Goal: Information Seeking & Learning: Learn about a topic

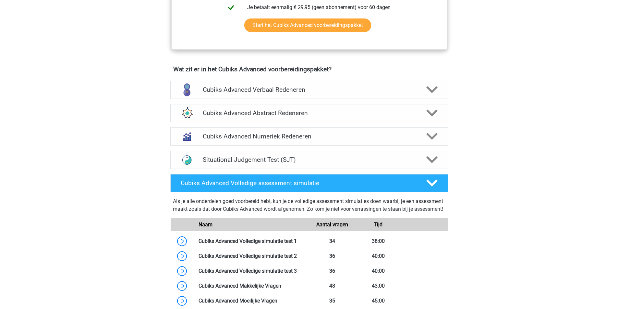
scroll to position [357, 0]
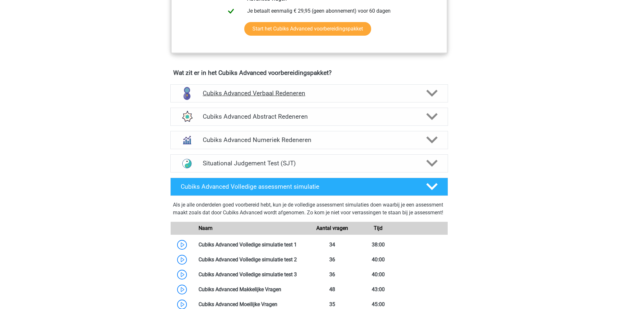
click at [408, 93] on h4 "Cubiks Advanced Verbaal Redeneren" at bounding box center [309, 93] width 213 height 7
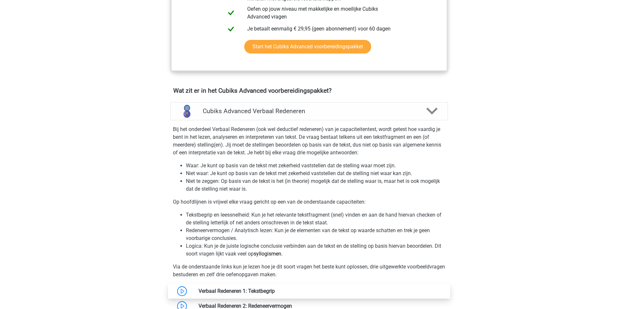
scroll to position [325, 0]
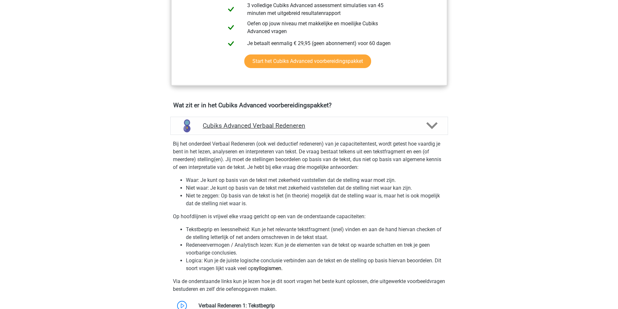
click at [325, 124] on h4 "Cubiks Advanced Verbaal Redeneren" at bounding box center [309, 125] width 213 height 7
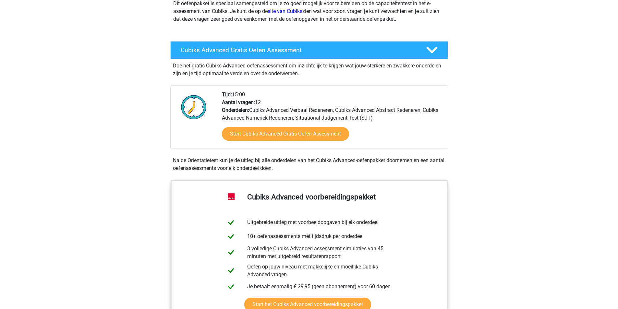
scroll to position [65, 0]
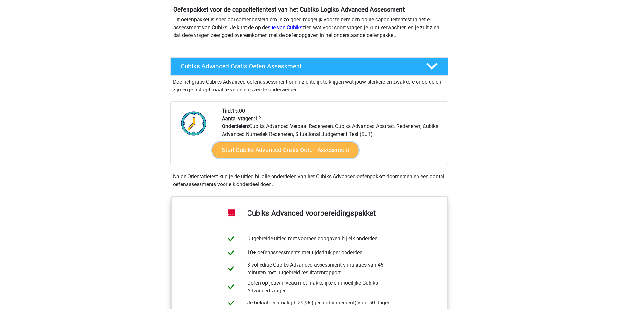
click at [309, 153] on link "Start Cubiks Advanced Gratis Oefen Assessment" at bounding box center [285, 151] width 146 height 16
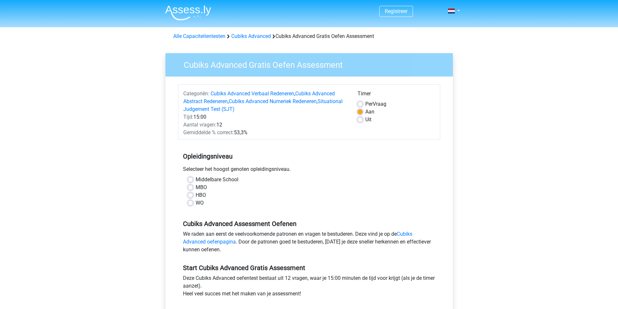
click at [366, 103] on label "Per Vraag" at bounding box center [376, 104] width 21 height 8
click at [360, 103] on input "Per Vraag" at bounding box center [360, 103] width 5 height 6
radio input "true"
click at [196, 204] on label "WO" at bounding box center [200, 203] width 8 height 8
click at [190, 204] on input "WO" at bounding box center [190, 202] width 5 height 6
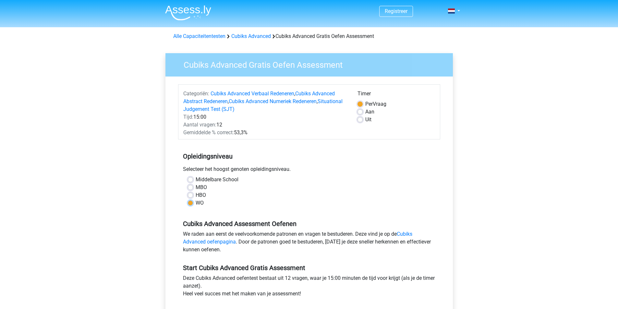
radio input "true"
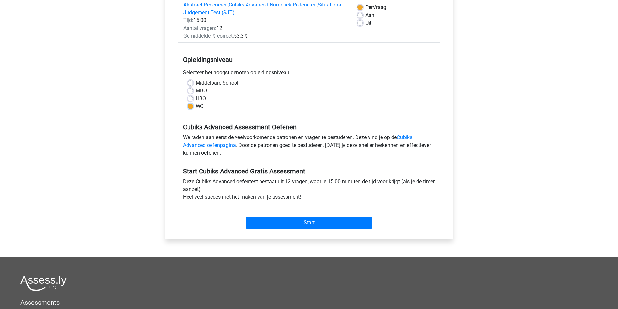
scroll to position [97, 0]
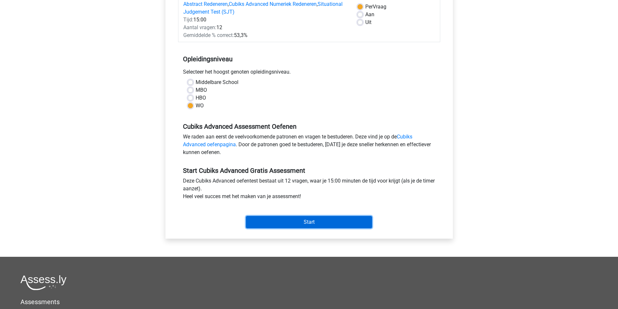
click at [317, 221] on input "Start" at bounding box center [309, 222] width 126 height 12
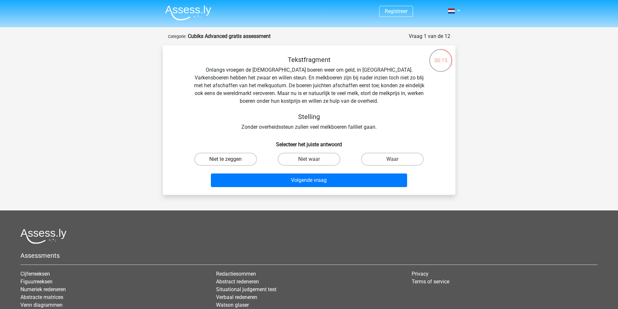
click at [236, 162] on label "Niet te zeggen" at bounding box center [225, 159] width 63 height 13
click at [230, 162] on input "Niet te zeggen" at bounding box center [228, 161] width 4 height 4
radio input "true"
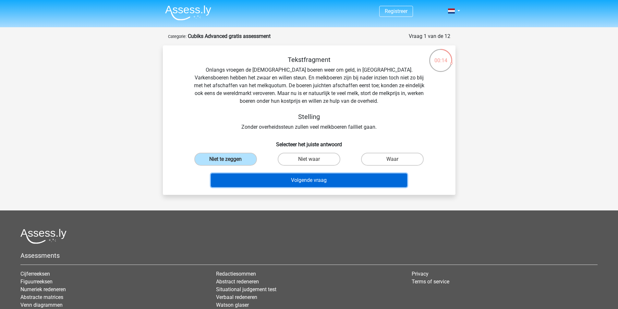
click at [312, 180] on button "Volgende vraag" at bounding box center [309, 181] width 196 height 14
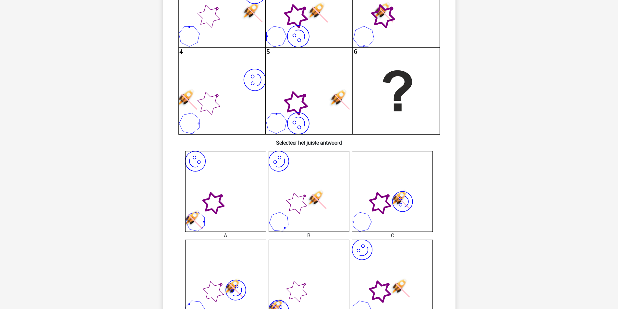
scroll to position [130, 0]
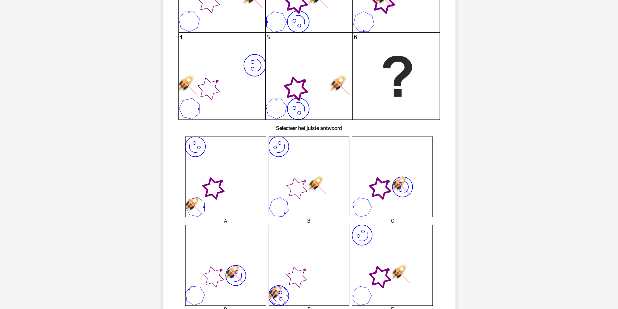
click at [407, 264] on icon "image/svg+xml" at bounding box center [392, 265] width 81 height 81
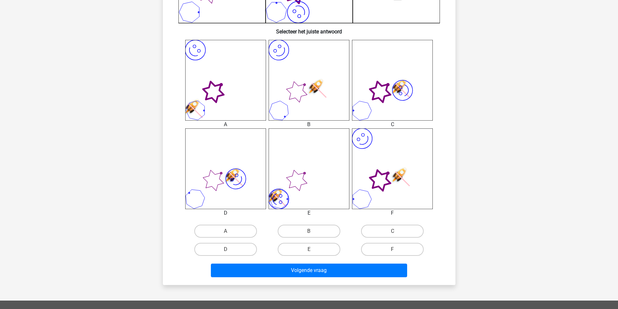
scroll to position [227, 0]
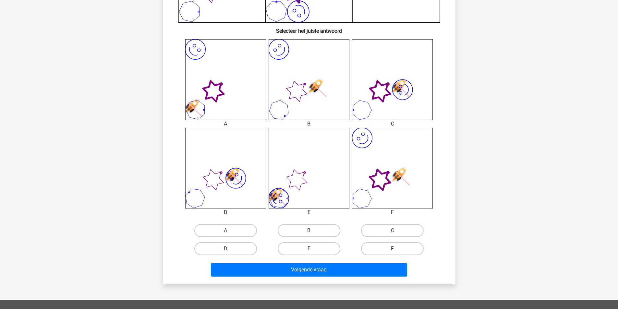
click at [401, 253] on label "F" at bounding box center [392, 248] width 63 height 13
click at [397, 253] on input "F" at bounding box center [395, 251] width 4 height 4
radio input "true"
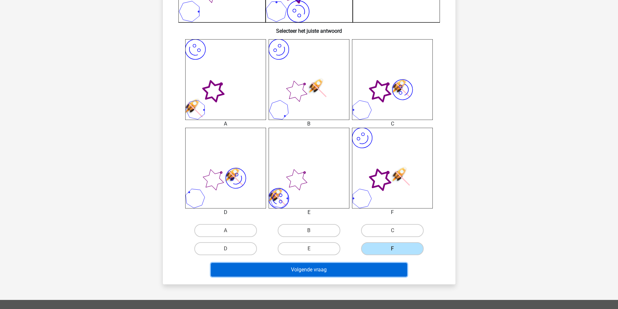
click at [355, 274] on button "Volgende vraag" at bounding box center [309, 270] width 196 height 14
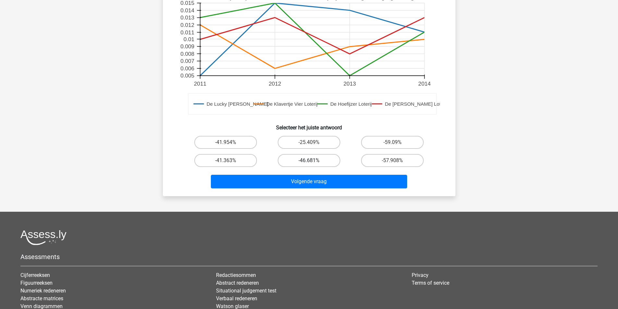
click at [319, 163] on label "-46.681%" at bounding box center [309, 160] width 63 height 13
click at [313, 163] on input "-46.681%" at bounding box center [311, 163] width 4 height 4
radio input "true"
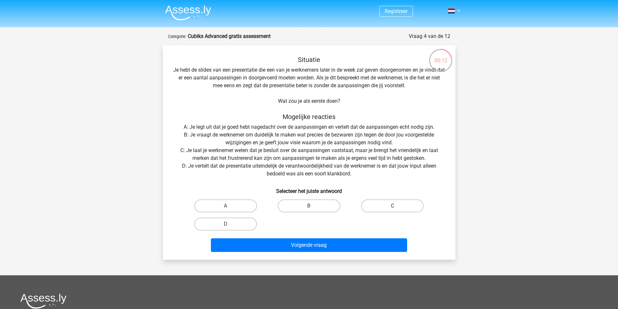
click at [379, 207] on label "C" at bounding box center [392, 206] width 63 height 13
click at [393, 207] on input "C" at bounding box center [395, 208] width 4 height 4
radio input "true"
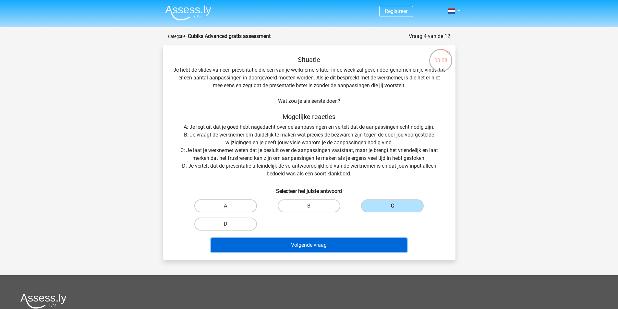
click at [315, 250] on button "Volgende vraag" at bounding box center [309, 246] width 196 height 14
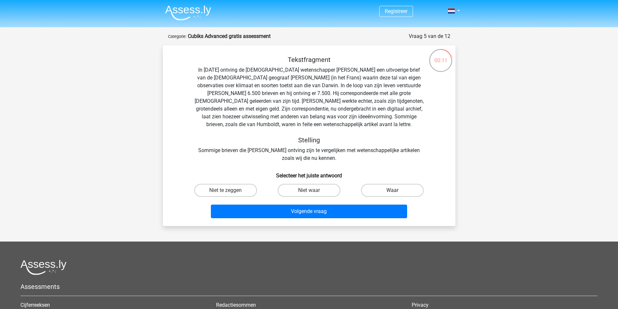
click at [419, 189] on label "Waar" at bounding box center [392, 190] width 63 height 13
click at [397, 191] on input "Waar" at bounding box center [395, 193] width 4 height 4
radio input "true"
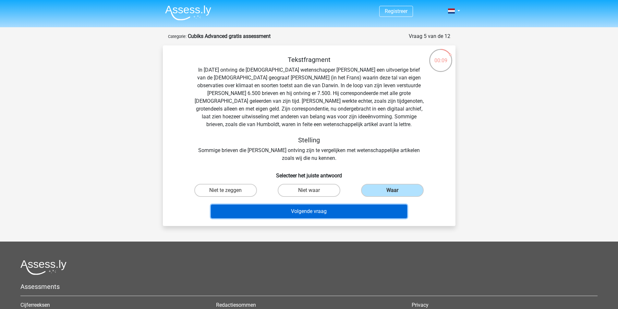
click at [342, 210] on button "Volgende vraag" at bounding box center [309, 212] width 196 height 14
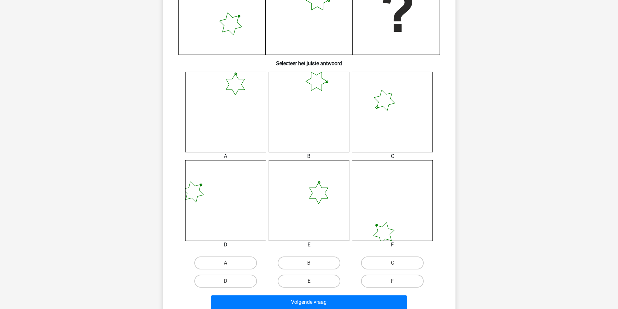
scroll to position [260, 0]
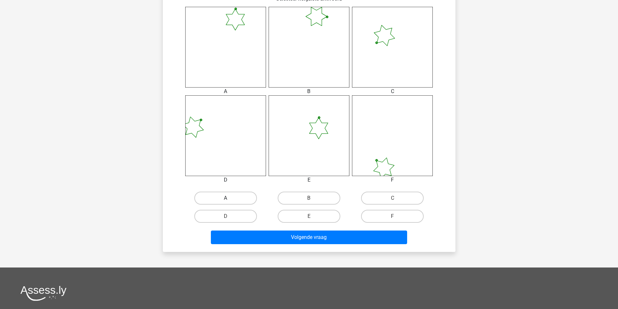
click at [233, 198] on label "A" at bounding box center [225, 198] width 63 height 13
click at [230, 198] on input "A" at bounding box center [228, 200] width 4 height 4
radio input "true"
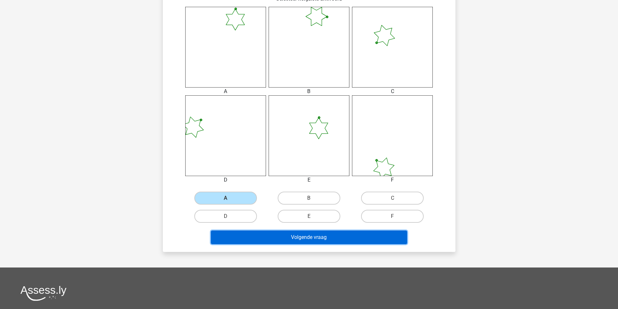
click at [265, 238] on button "Volgende vraag" at bounding box center [309, 238] width 196 height 14
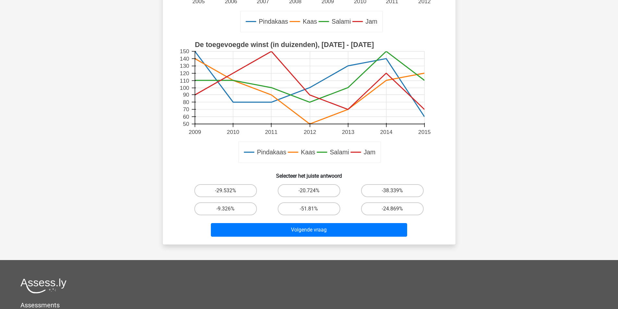
scroll to position [195, 0]
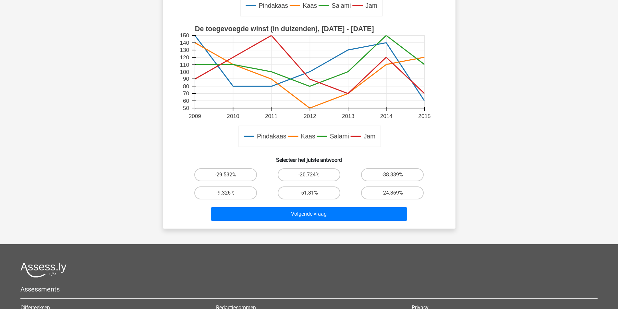
drag, startPoint x: 305, startPoint y: 189, endPoint x: 307, endPoint y: 200, distance: 11.2
click at [305, 189] on label "-51.81%" at bounding box center [309, 193] width 63 height 13
click at [309, 193] on input "-51.81%" at bounding box center [311, 195] width 4 height 4
radio input "true"
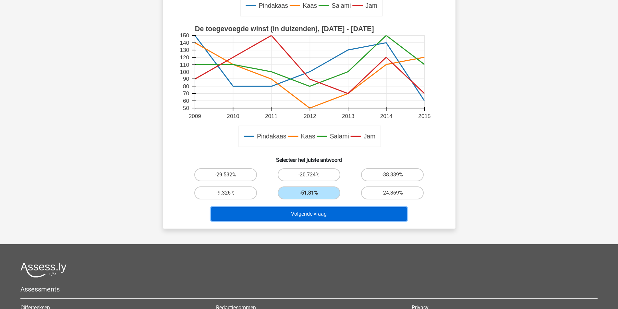
click at [310, 213] on button "Volgende vraag" at bounding box center [309, 214] width 196 height 14
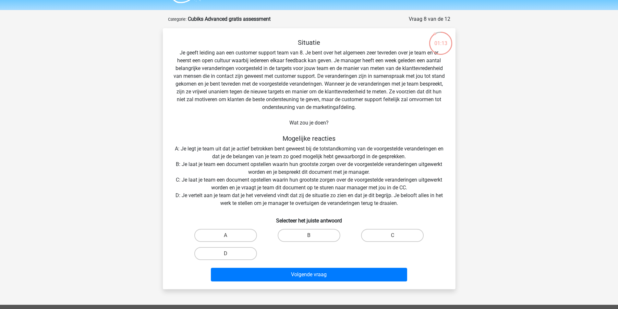
scroll to position [32, 0]
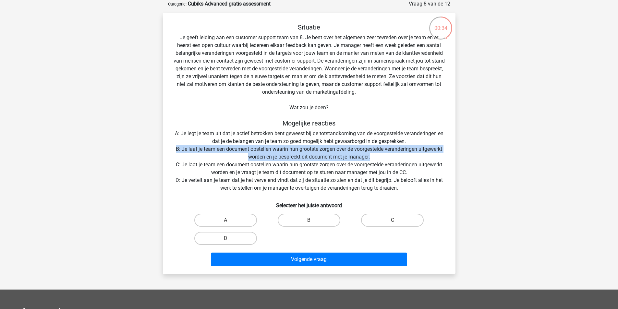
drag, startPoint x: 375, startPoint y: 158, endPoint x: 162, endPoint y: 146, distance: 213.3
click at [162, 146] on div "00:34 Vraag 8 van de 12 Categorie: Cubiks Advanced gratis assessment Situatie W…" at bounding box center [309, 137] width 303 height 274
click at [186, 148] on div "Situatie Je geeft leiding aan een customer support team van 8. Je bent over het…" at bounding box center [310, 146] width 288 height 246
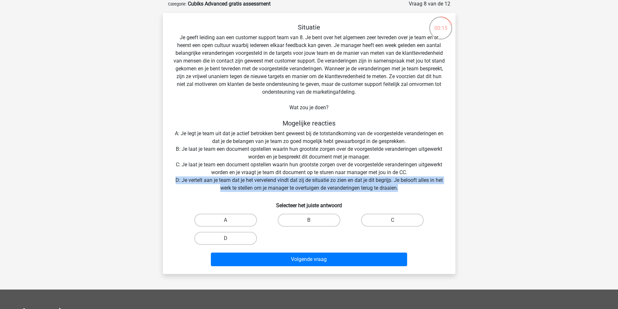
drag, startPoint x: 401, startPoint y: 188, endPoint x: 190, endPoint y: 171, distance: 211.7
click at [171, 183] on div "Situatie Je geeft leiding aan een customer support team van 8. Je bent over het…" at bounding box center [310, 146] width 288 height 246
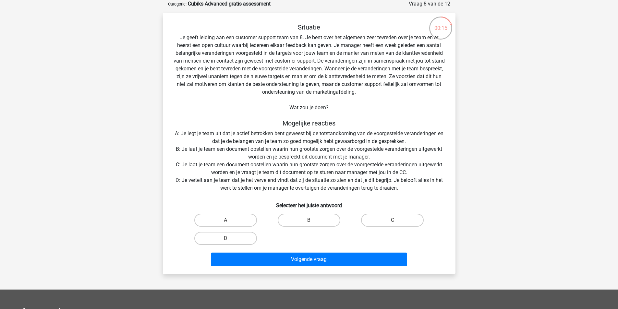
click at [201, 165] on div "Situatie Je geeft leiding aan een customer support team van 8. Je bent over het…" at bounding box center [310, 146] width 288 height 246
click at [295, 217] on label "B" at bounding box center [309, 220] width 63 height 13
click at [309, 220] on input "B" at bounding box center [311, 222] width 4 height 4
radio input "true"
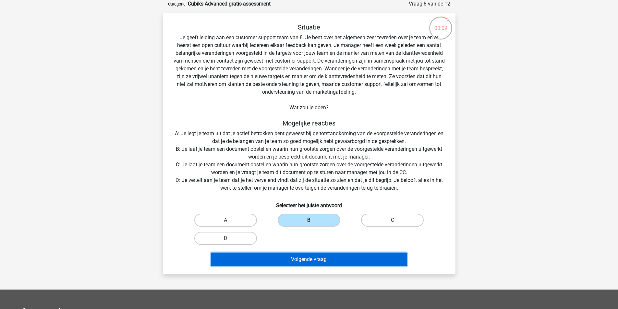
click at [298, 259] on button "Volgende vraag" at bounding box center [309, 260] width 196 height 14
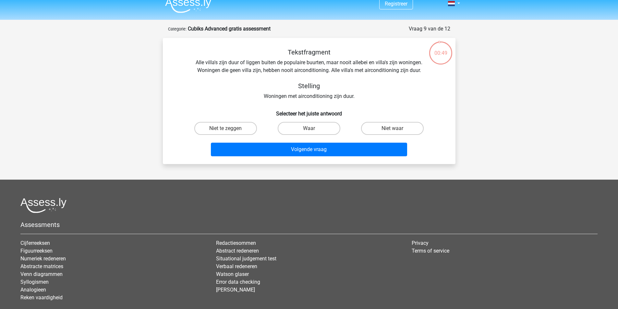
scroll to position [0, 0]
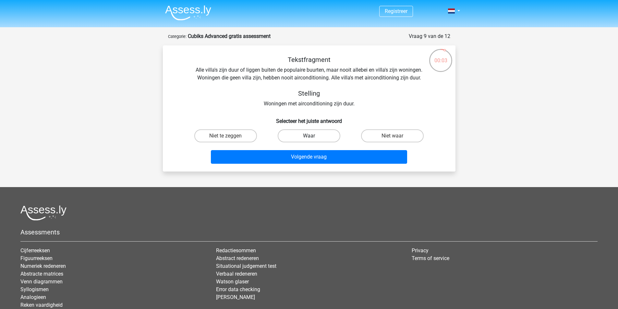
click at [322, 135] on label "Waar" at bounding box center [309, 136] width 63 height 13
click at [313, 136] on input "Waar" at bounding box center [311, 138] width 4 height 4
radio input "true"
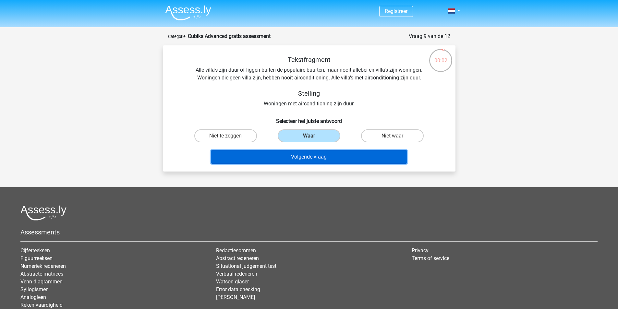
click at [325, 158] on button "Volgende vraag" at bounding box center [309, 157] width 196 height 14
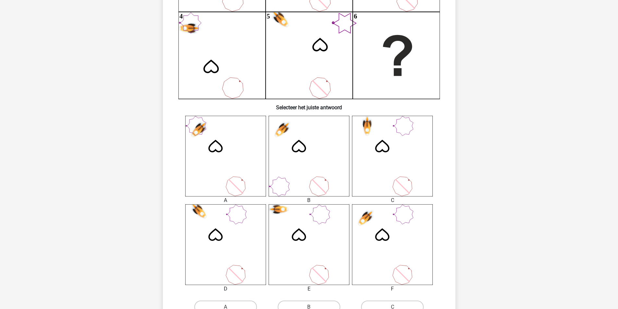
scroll to position [162, 0]
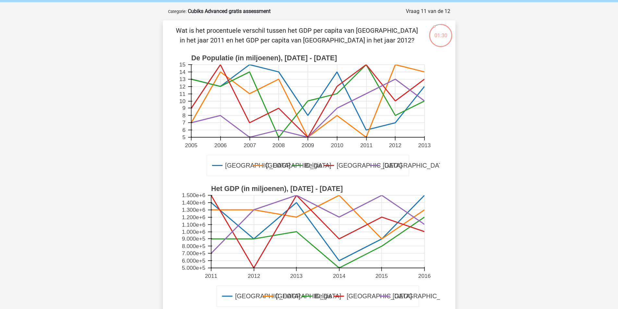
scroll to position [32, 0]
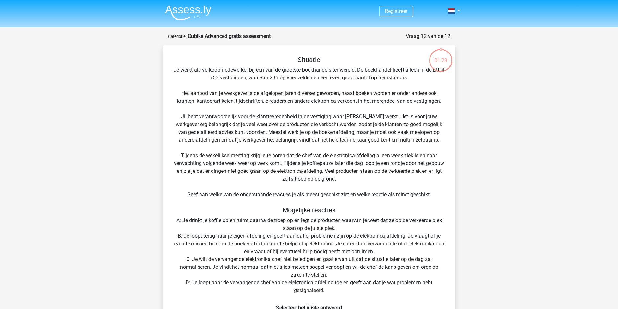
scroll to position [32, 0]
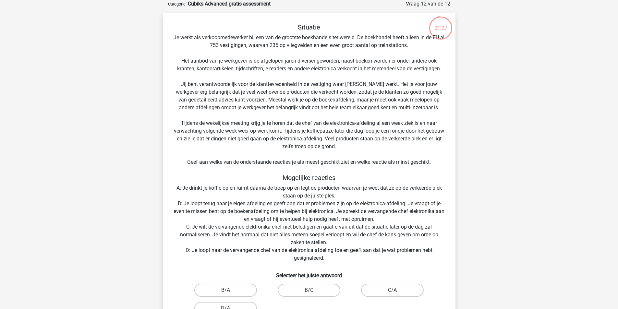
click at [397, 129] on div "Situatie Je werkt als verkoopmedewerker bij een van de grootste boekhandels ter…" at bounding box center [310, 181] width 288 height 316
click at [489, 86] on div "Registreer" at bounding box center [309, 250] width 618 height 564
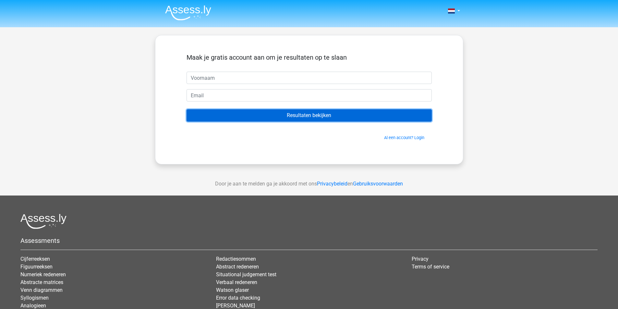
click at [300, 118] on input "Resultaten bekijken" at bounding box center [309, 115] width 245 height 12
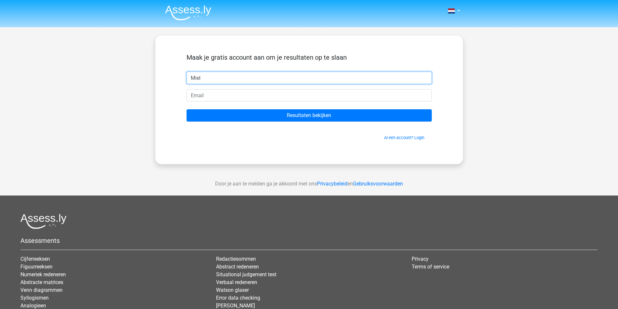
type input "Miel"
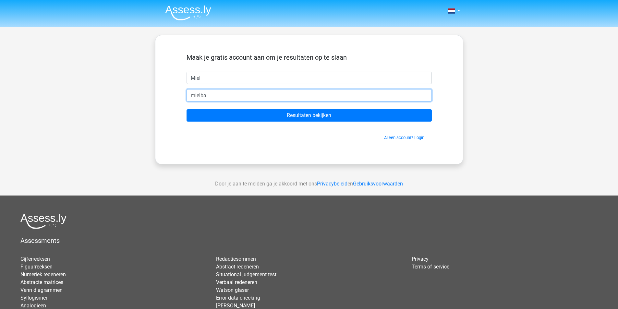
type input "[EMAIL_ADDRESS][DOMAIN_NAME]"
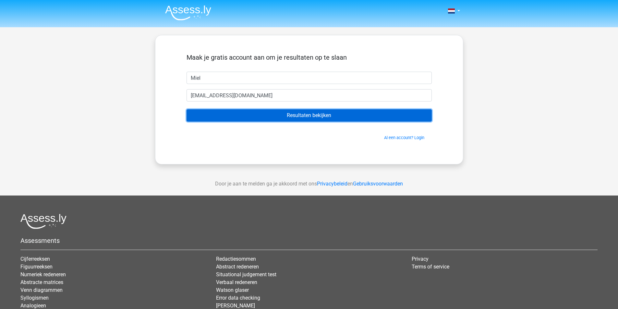
click at [249, 118] on input "Resultaten bekijken" at bounding box center [309, 115] width 245 height 12
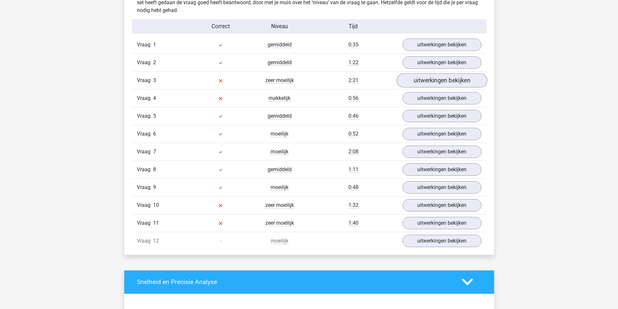
scroll to position [714, 0]
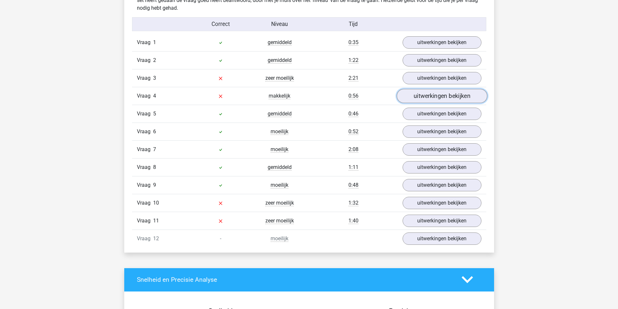
click at [432, 96] on link "uitwerkingen bekijken" at bounding box center [442, 96] width 91 height 14
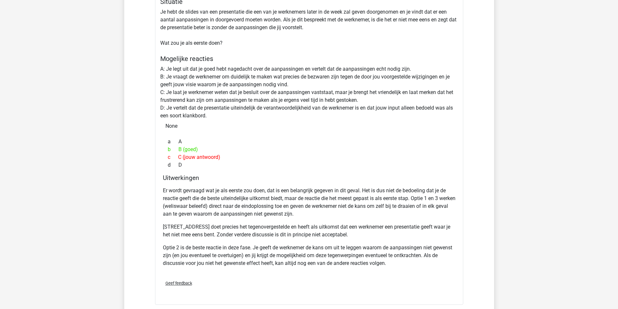
scroll to position [649, 0]
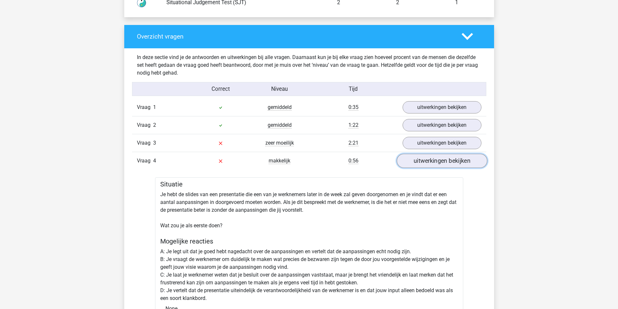
click at [438, 159] on link "uitwerkingen bekijken" at bounding box center [442, 161] width 91 height 14
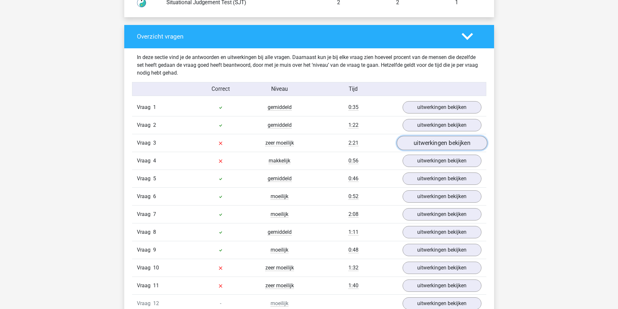
click at [429, 139] on link "uitwerkingen bekijken" at bounding box center [442, 143] width 91 height 14
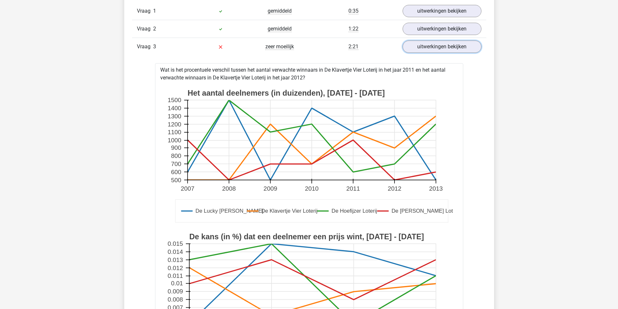
scroll to position [747, 0]
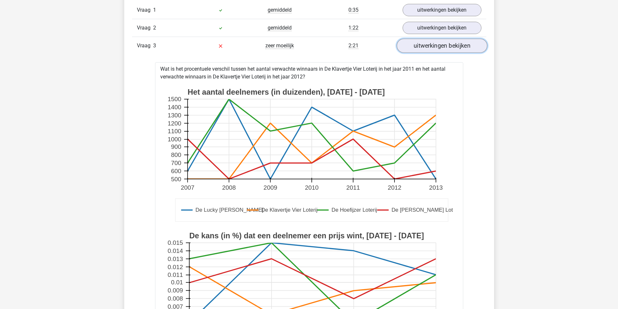
click at [455, 44] on link "uitwerkingen bekijken" at bounding box center [442, 46] width 91 height 14
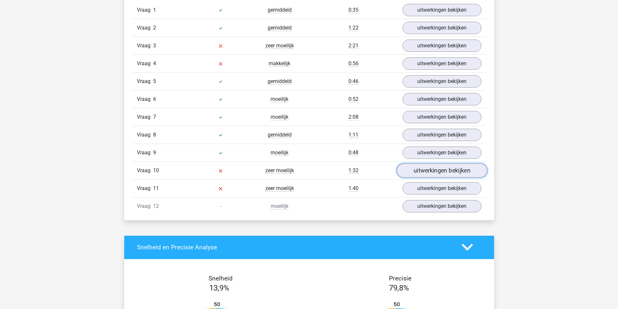
click at [426, 169] on link "uitwerkingen bekijken" at bounding box center [442, 171] width 91 height 14
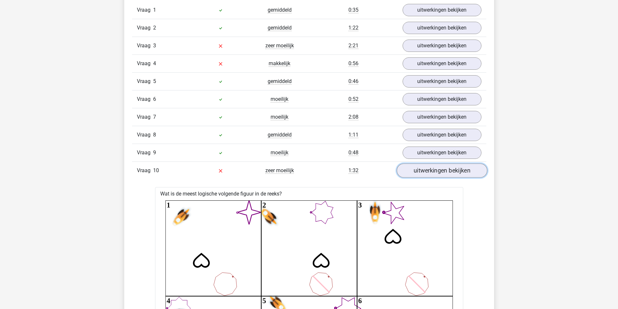
click at [446, 169] on link "uitwerkingen bekijken" at bounding box center [442, 171] width 91 height 14
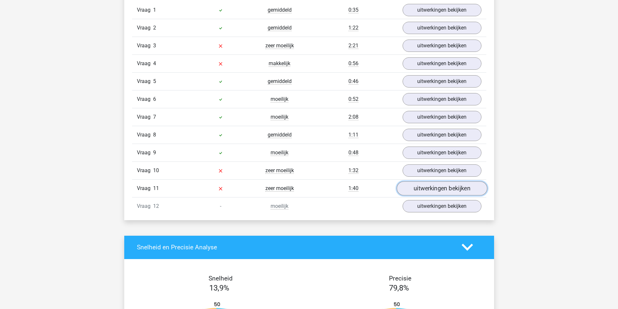
click at [442, 188] on link "uitwerkingen bekijken" at bounding box center [442, 188] width 91 height 14
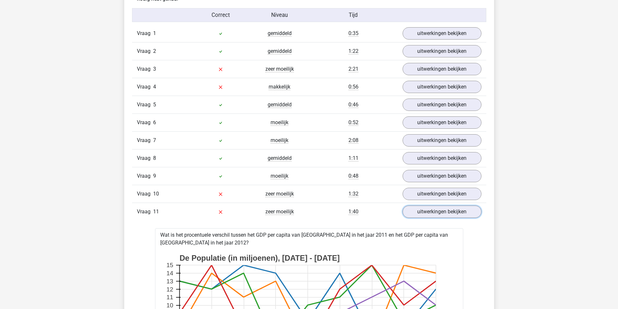
scroll to position [714, 0]
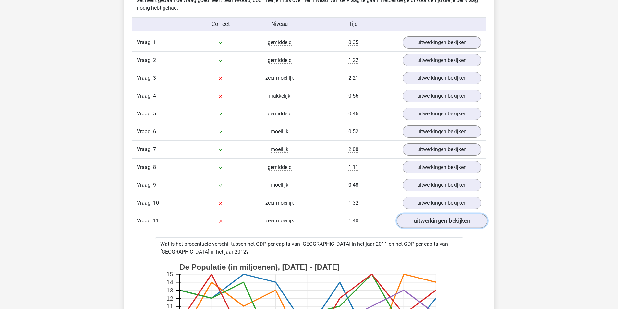
click at [452, 218] on link "uitwerkingen bekijken" at bounding box center [442, 221] width 91 height 14
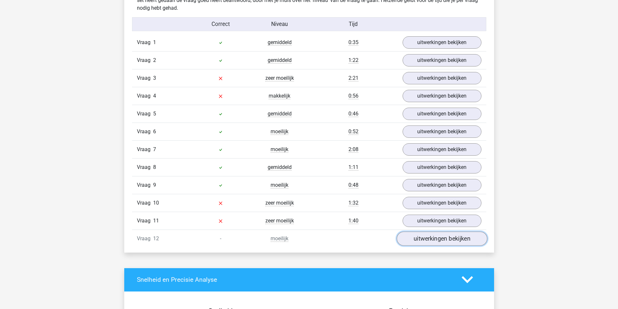
click at [448, 241] on link "uitwerkingen bekijken" at bounding box center [442, 239] width 91 height 14
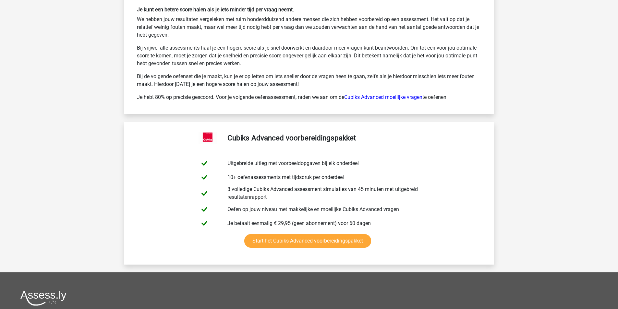
scroll to position [1720, 0]
